Goal: Information Seeking & Learning: Find specific fact

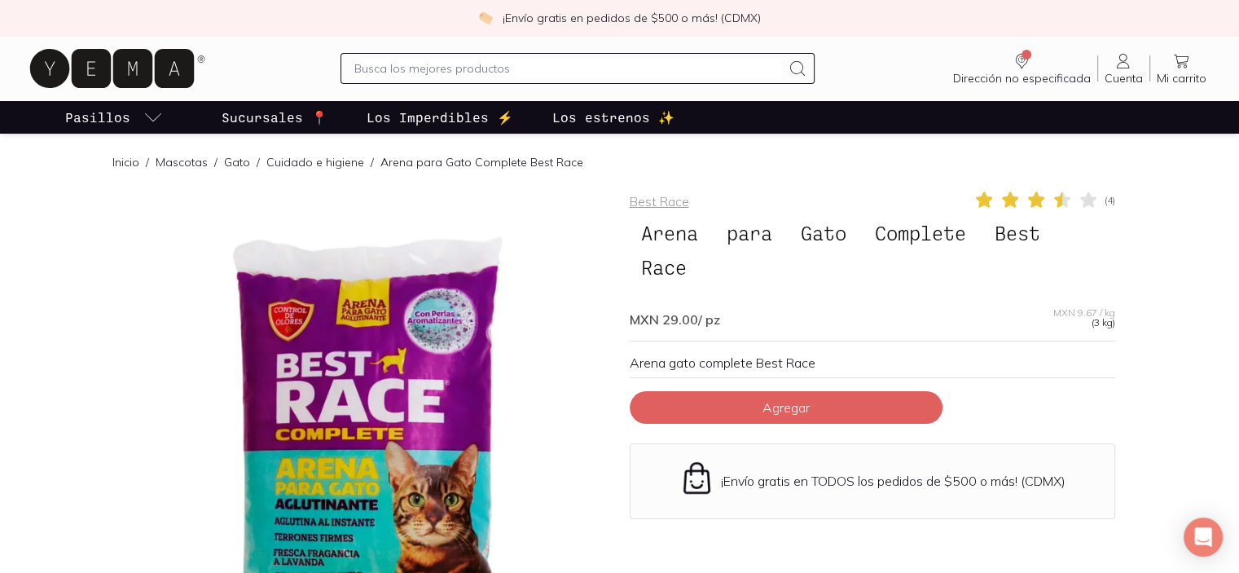
click at [1070, 191] on icon at bounding box center [1062, 200] width 20 height 20
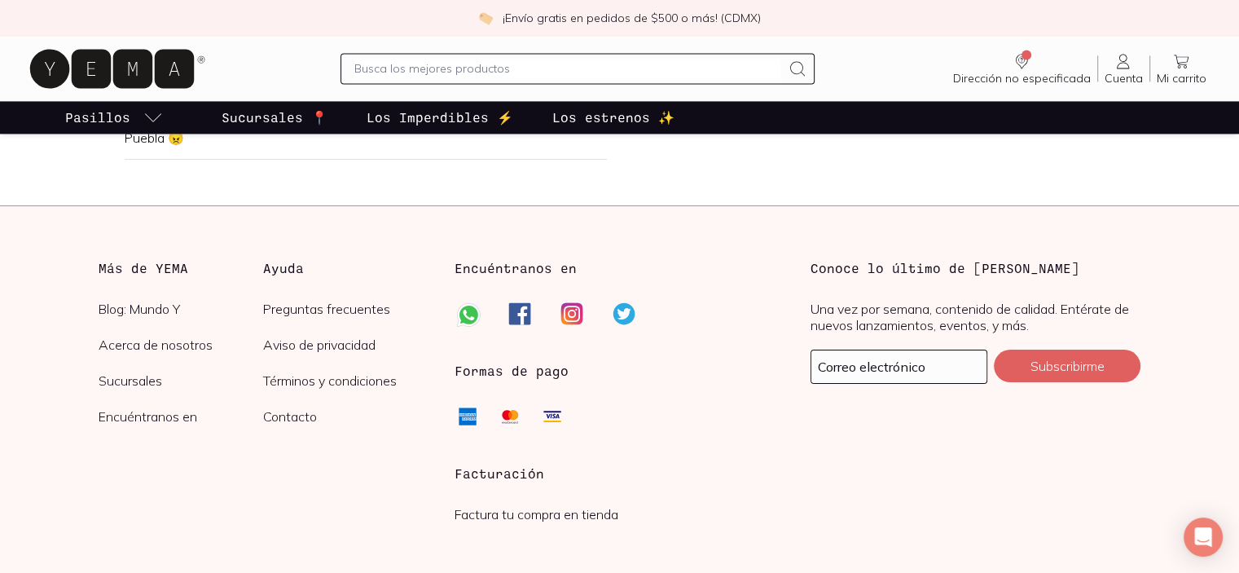
scroll to position [2346, 0]
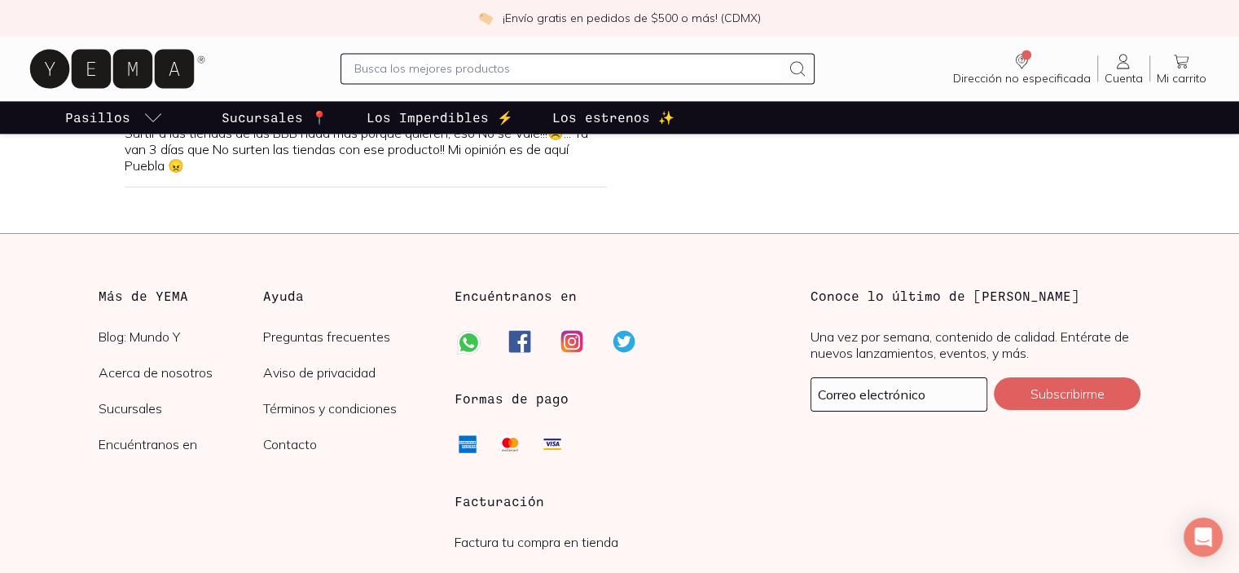
click at [303, 328] on link "Preguntas frecuentes" at bounding box center [345, 336] width 165 height 16
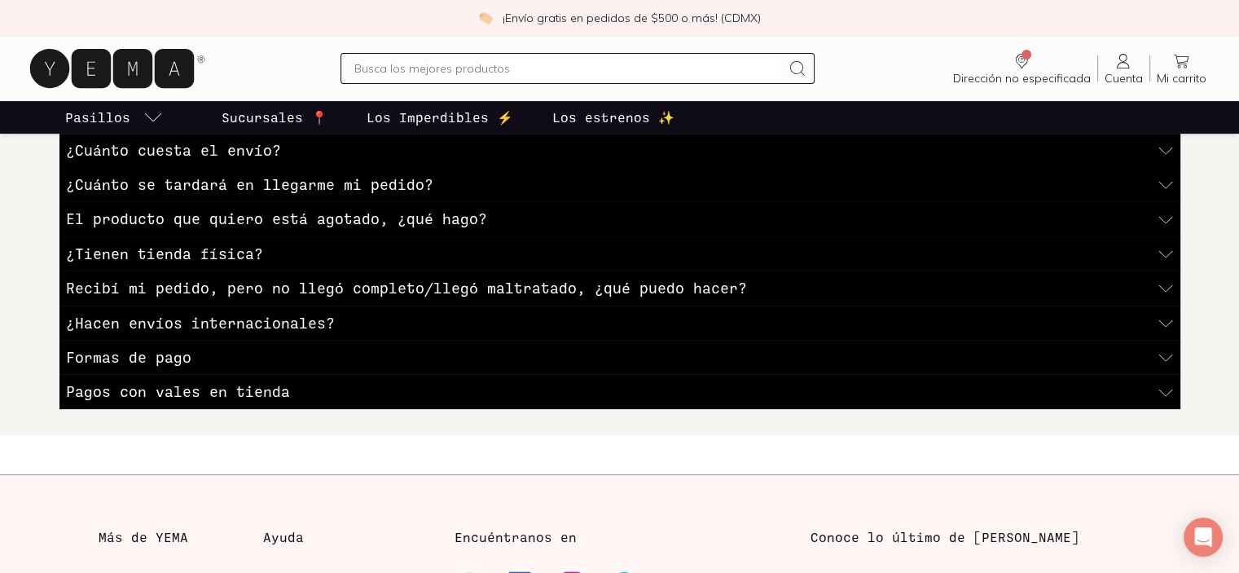
scroll to position [434, 0]
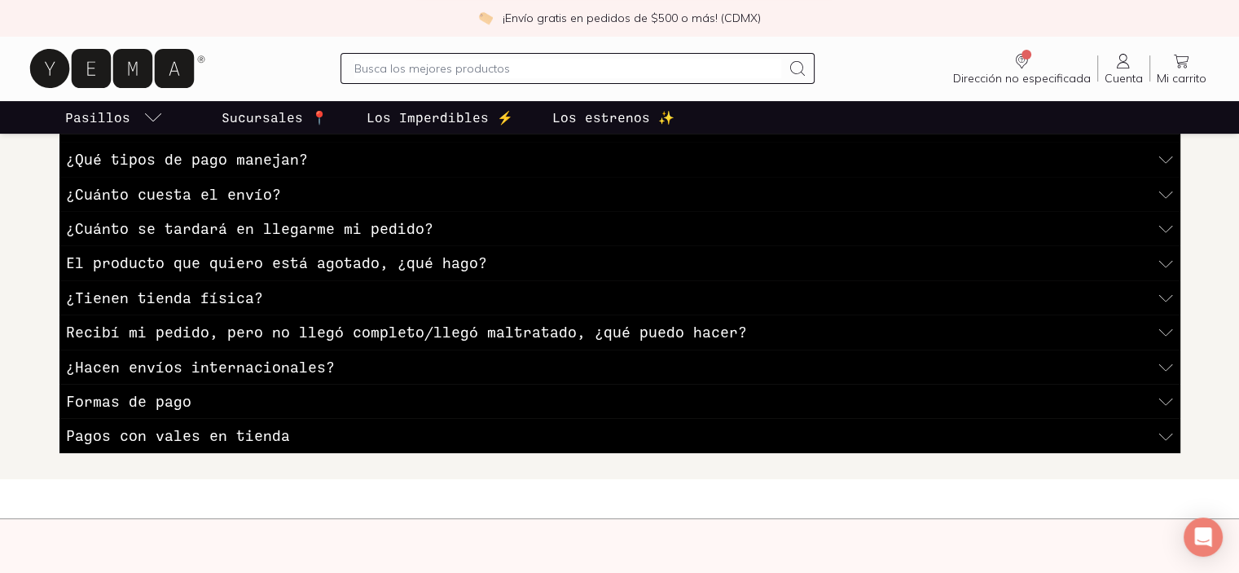
click at [218, 189] on h3 "¿Cuánto cuesta el envío?" at bounding box center [173, 193] width 215 height 21
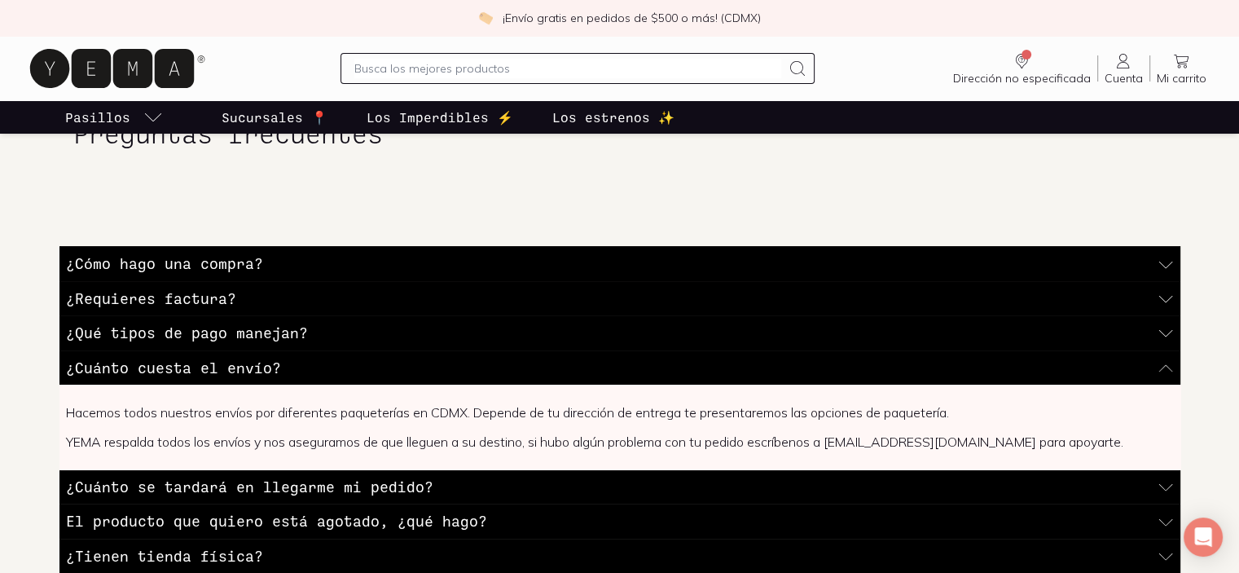
scroll to position [0, 0]
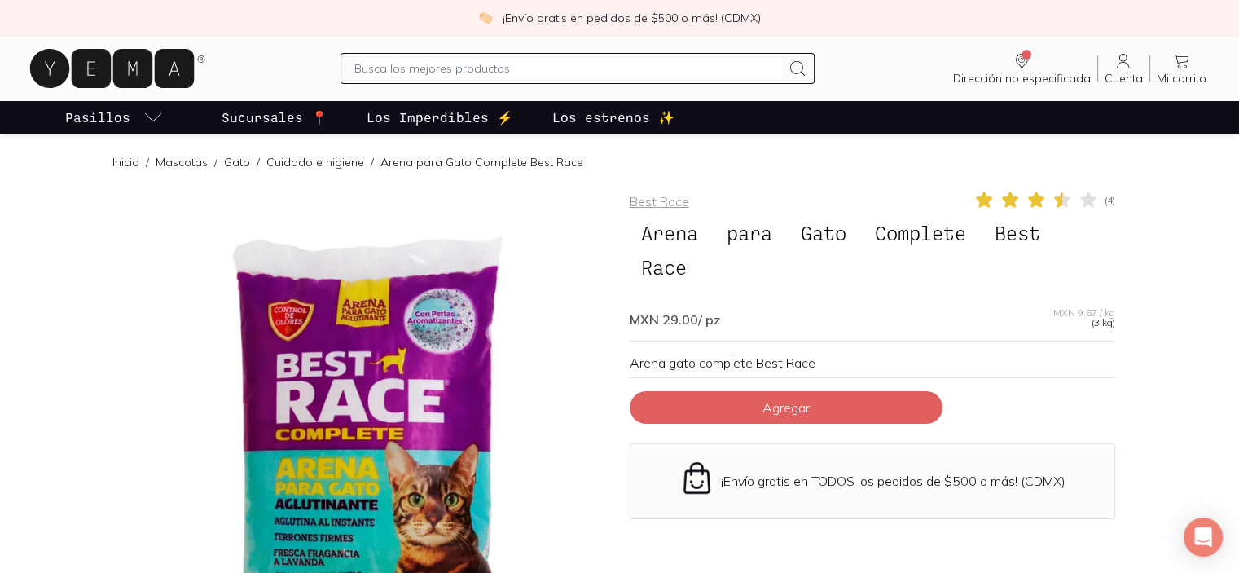
click at [284, 118] on p "Sucursales 📍" at bounding box center [275, 118] width 106 height 20
